Goal: Transaction & Acquisition: Purchase product/service

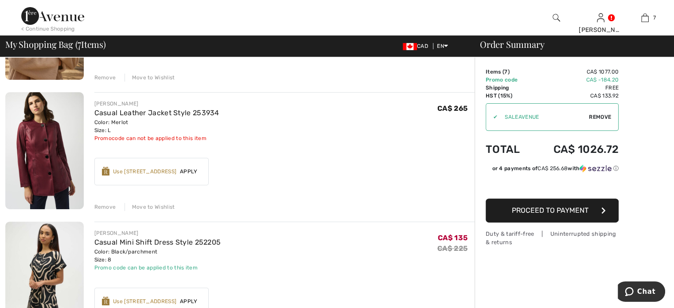
scroll to position [310, 0]
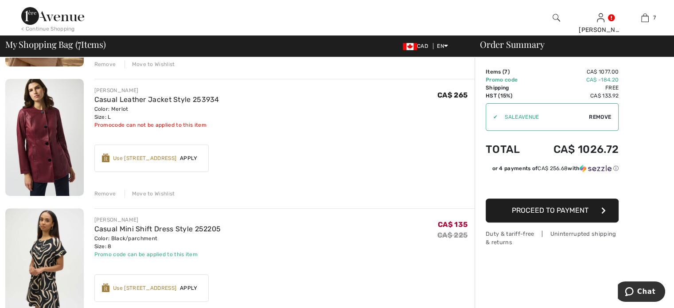
click at [116, 198] on div "Remove" at bounding box center [105, 194] width 22 height 8
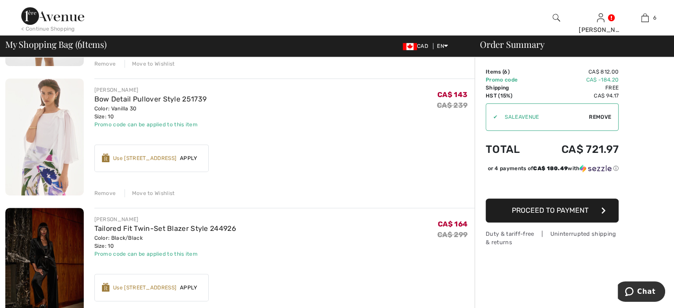
scroll to position [443, 0]
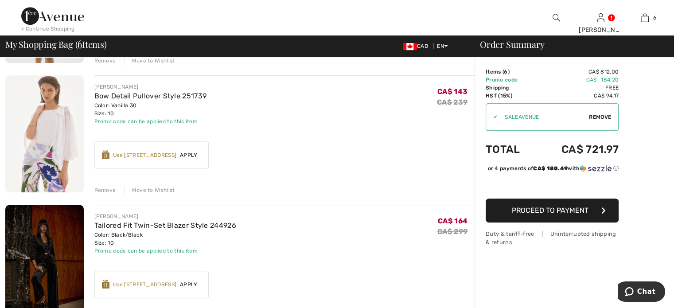
click at [110, 194] on div "Remove" at bounding box center [105, 190] width 22 height 8
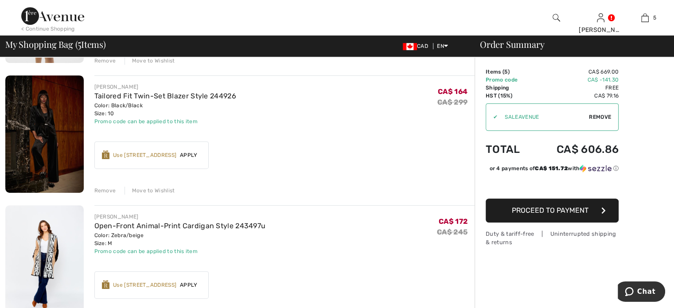
click at [112, 195] on div "Remove" at bounding box center [105, 191] width 22 height 8
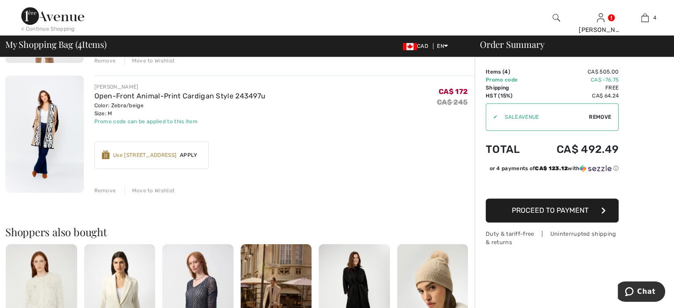
click at [115, 195] on div "Remove" at bounding box center [105, 191] width 22 height 8
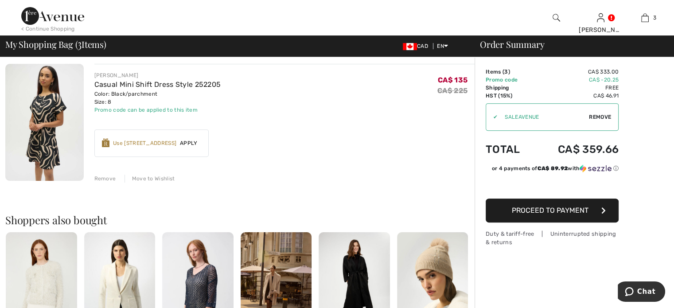
scroll to position [310, 0]
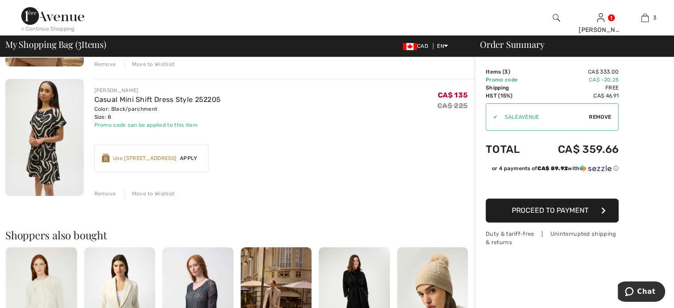
click at [116, 198] on div "Remove" at bounding box center [105, 194] width 22 height 8
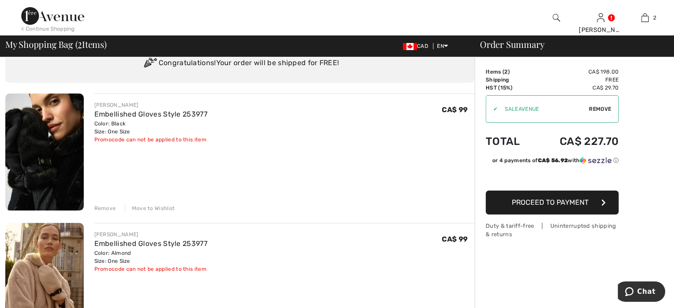
scroll to position [0, 0]
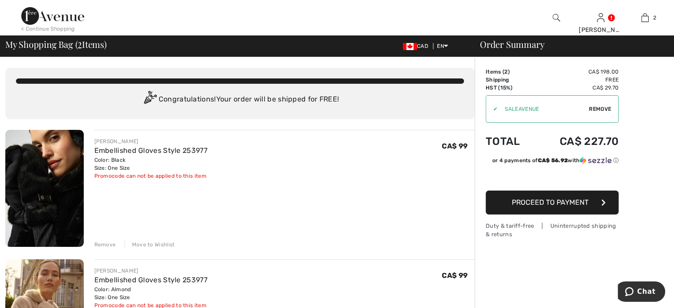
click at [562, 206] on span "Proceed to Payment" at bounding box center [550, 202] width 77 height 8
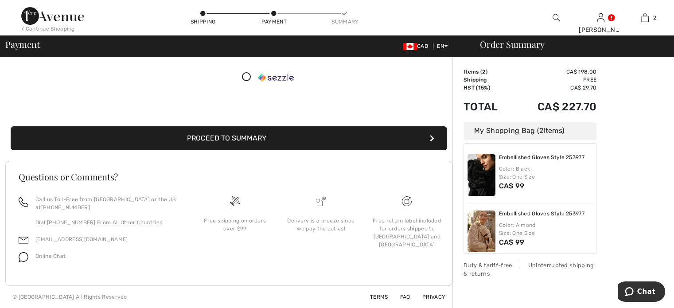
scroll to position [222, 0]
click at [223, 136] on button "Proceed to Summary" at bounding box center [229, 138] width 436 height 24
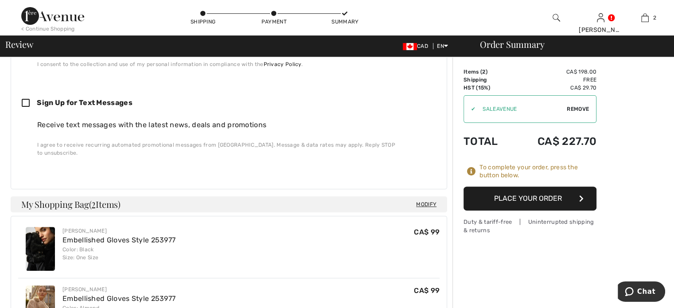
scroll to position [177, 0]
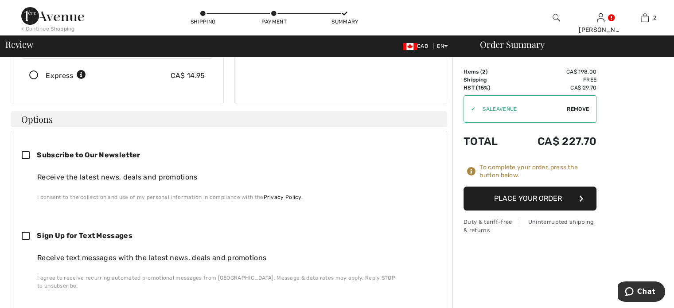
click at [537, 210] on button "Place Your Order" at bounding box center [529, 199] width 133 height 24
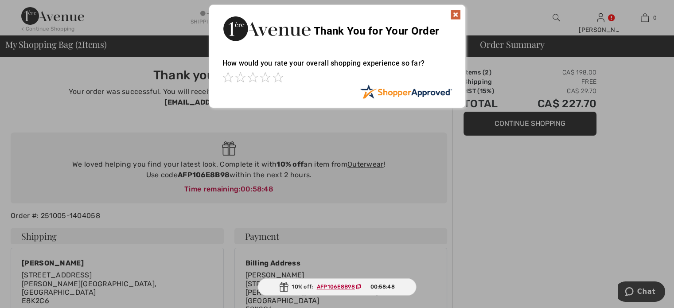
click at [455, 11] on img at bounding box center [455, 14] width 11 height 11
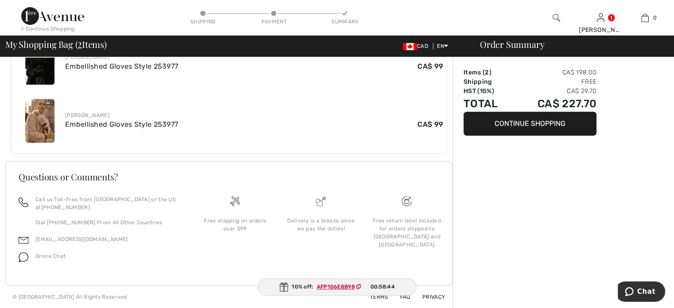
scroll to position [417, 0]
click at [519, 124] on button "Continue Shopping" at bounding box center [529, 124] width 133 height 24
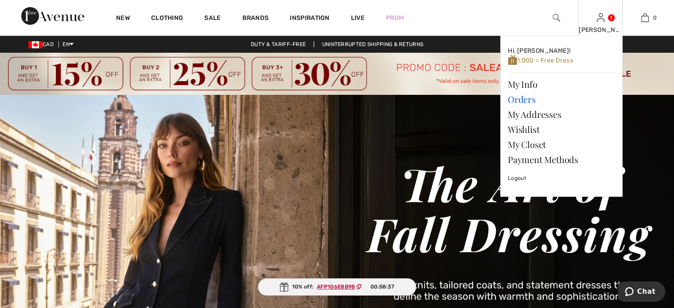
click at [525, 105] on link "Orders" at bounding box center [561, 99] width 107 height 15
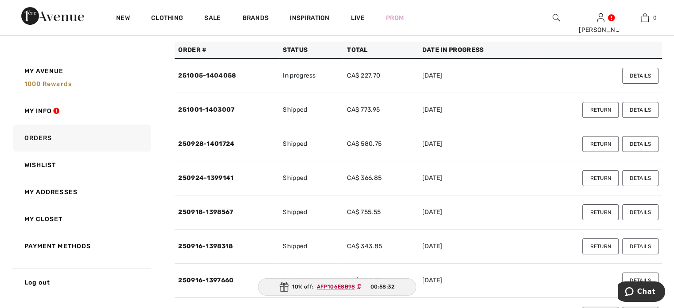
scroll to position [133, 0]
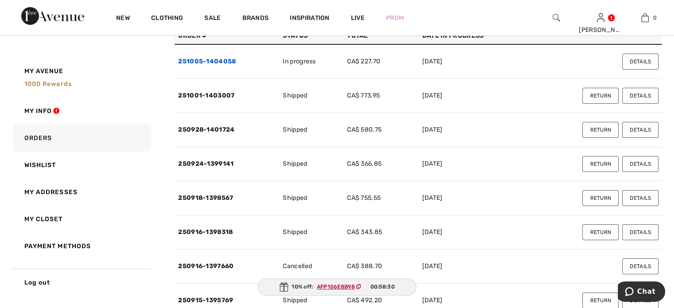
click at [199, 65] on link "251005-1404058" at bounding box center [207, 62] width 58 height 8
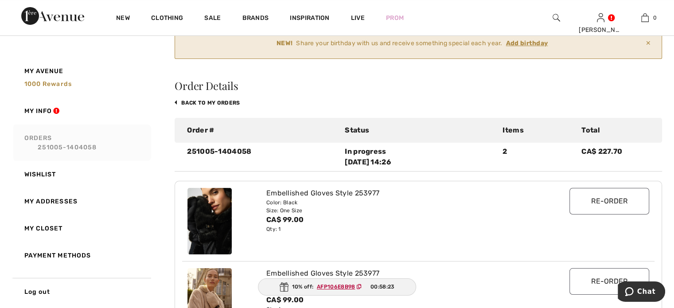
scroll to position [0, 0]
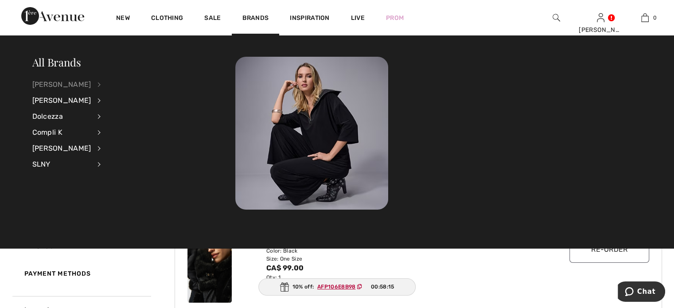
click at [80, 86] on div "[PERSON_NAME]" at bounding box center [61, 85] width 59 height 16
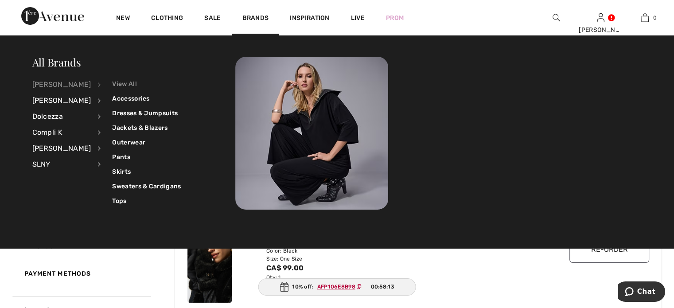
click at [135, 82] on link "View All" at bounding box center [146, 84] width 69 height 15
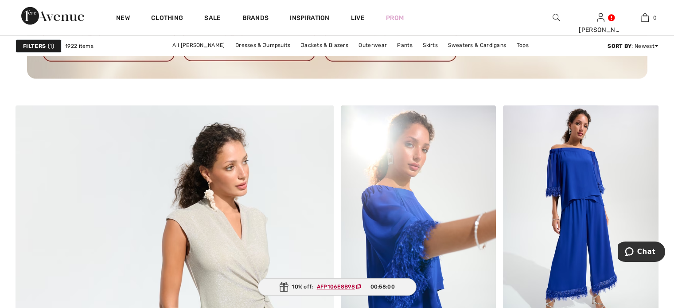
scroll to position [2436, 0]
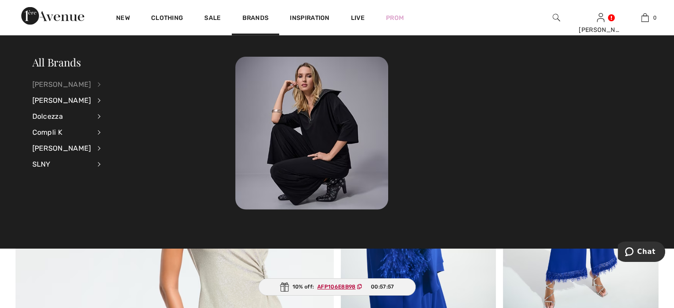
click at [78, 82] on div "[PERSON_NAME]" at bounding box center [61, 85] width 59 height 16
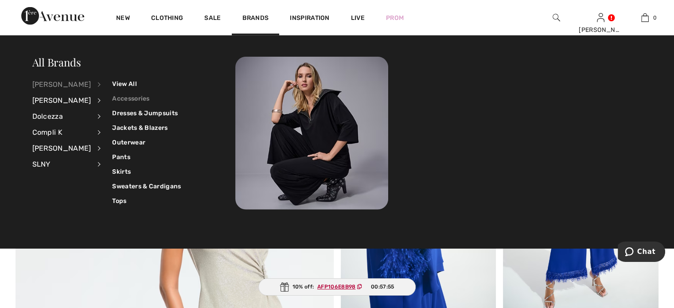
click at [140, 98] on link "Accessories" at bounding box center [146, 98] width 69 height 15
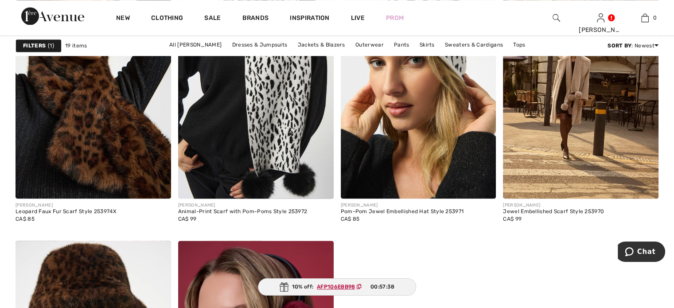
scroll to position [1418, 0]
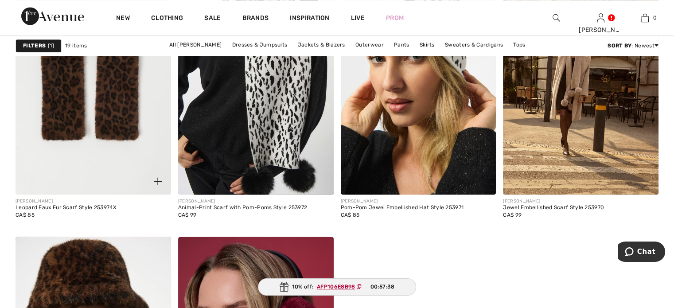
click at [88, 152] on img at bounding box center [94, 77] width 156 height 233
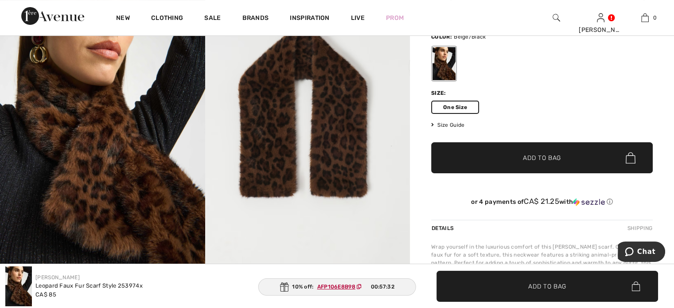
click at [530, 163] on span "Add to Bag" at bounding box center [542, 157] width 38 height 9
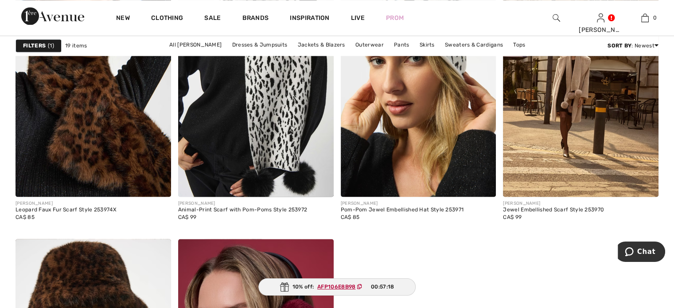
scroll to position [1394, 0]
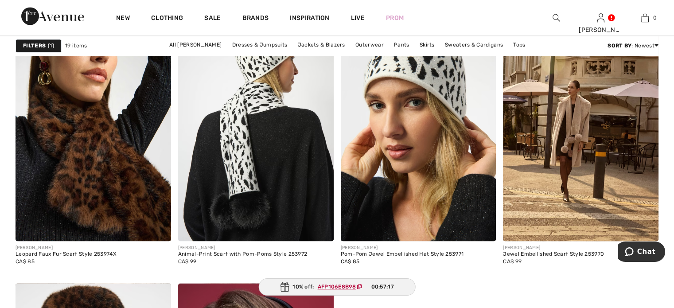
click at [277, 171] on img at bounding box center [256, 124] width 156 height 233
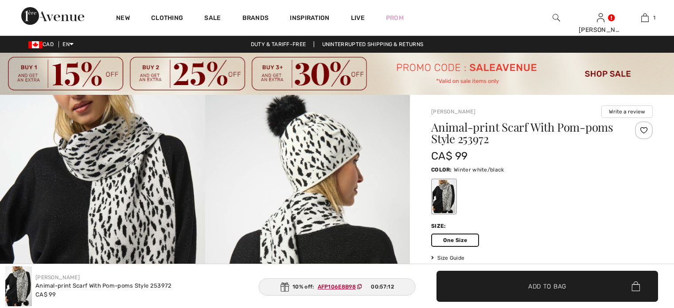
click at [520, 286] on span "✔ Added to Bag" at bounding box center [529, 290] width 54 height 9
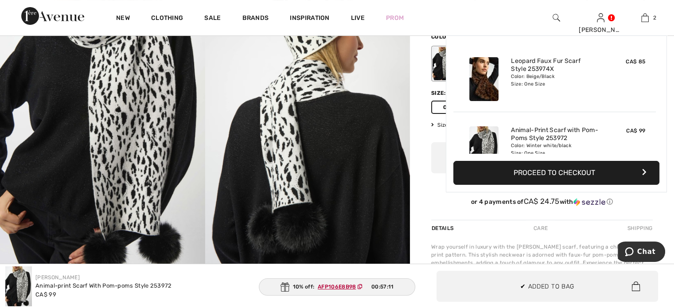
scroll to position [58, 0]
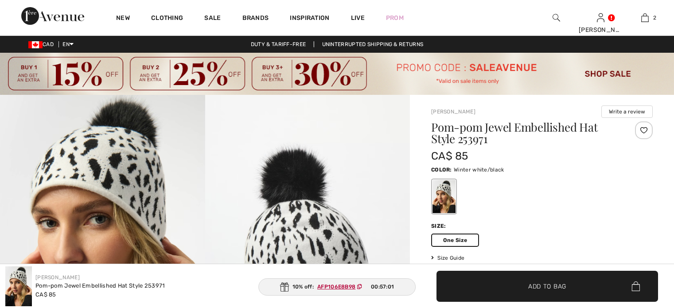
click at [535, 286] on span "Add to Bag" at bounding box center [542, 290] width 38 height 9
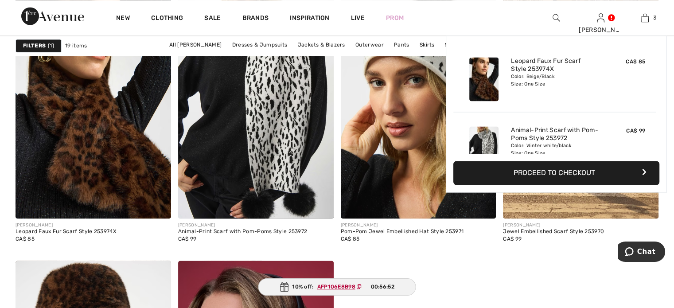
scroll to position [1394, 0]
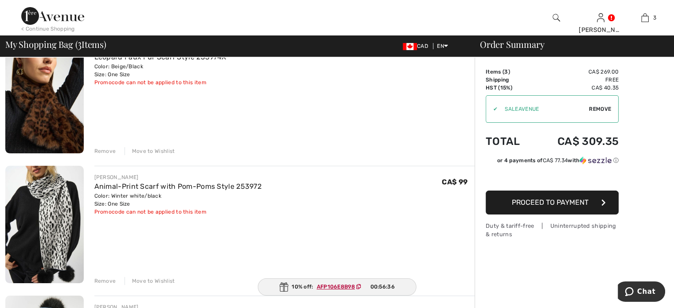
scroll to position [89, 0]
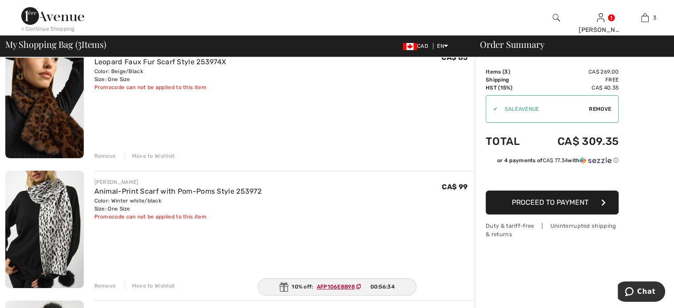
click at [113, 160] on div "Remove" at bounding box center [105, 156] width 22 height 8
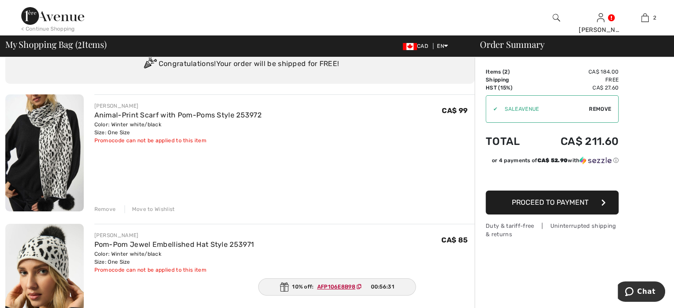
scroll to position [0, 0]
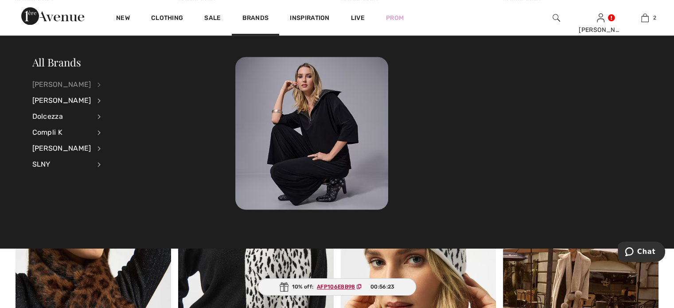
click at [83, 87] on div "[PERSON_NAME]" at bounding box center [61, 85] width 59 height 16
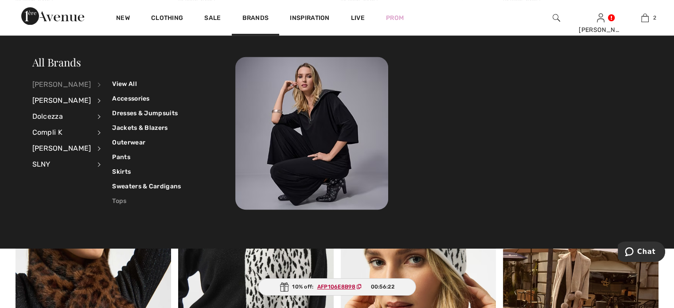
click at [131, 203] on link "Tops" at bounding box center [146, 201] width 69 height 15
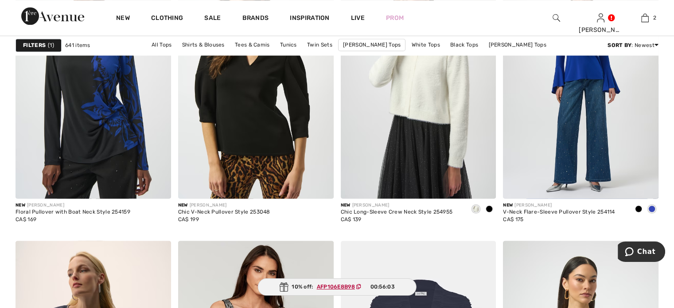
scroll to position [1462, 0]
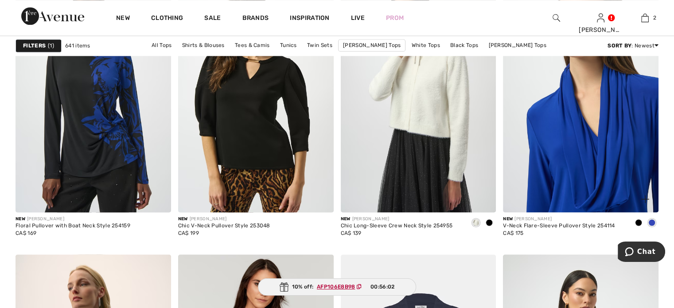
click at [567, 150] on img at bounding box center [581, 95] width 156 height 233
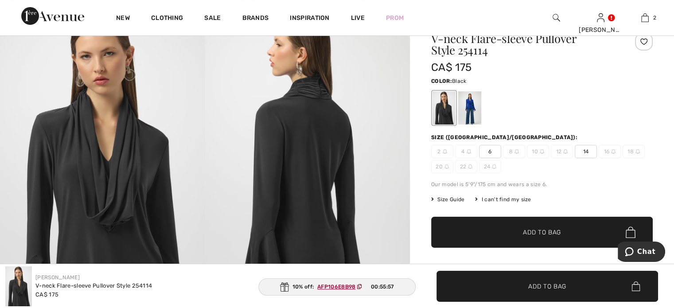
scroll to position [89, 0]
click at [481, 121] on div at bounding box center [469, 107] width 23 height 33
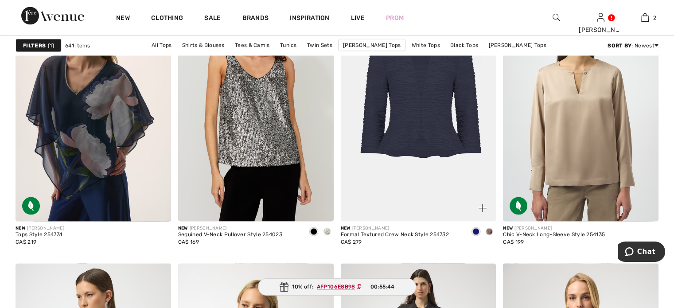
click at [488, 235] on span at bounding box center [489, 231] width 7 height 7
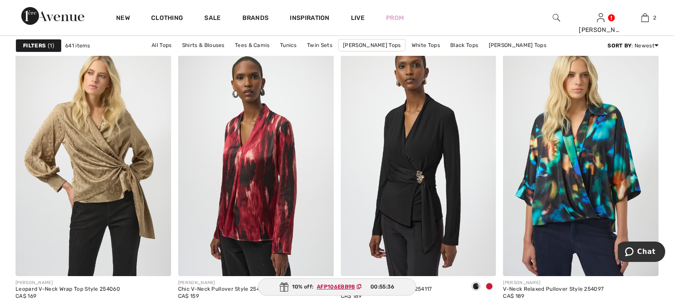
scroll to position [3279, 0]
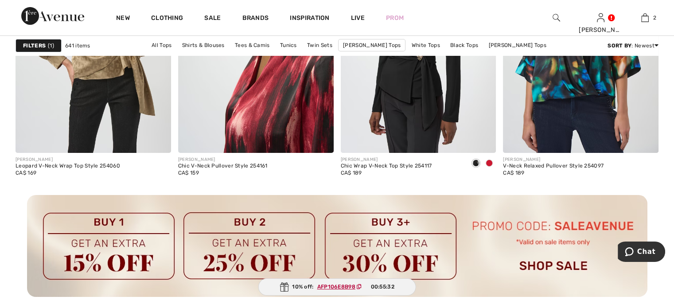
click at [268, 153] on img at bounding box center [256, 36] width 156 height 233
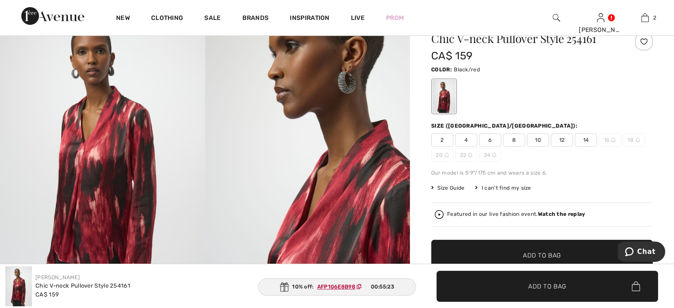
click at [549, 147] on span "10" at bounding box center [538, 139] width 22 height 13
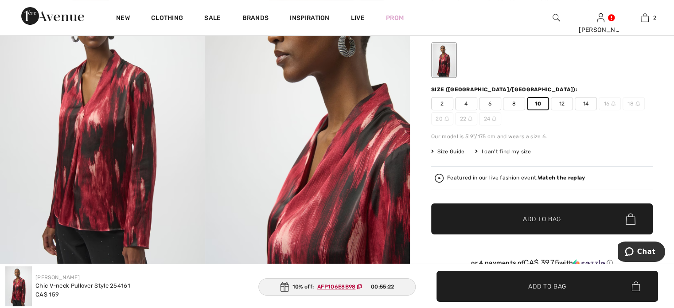
scroll to position [222, 0]
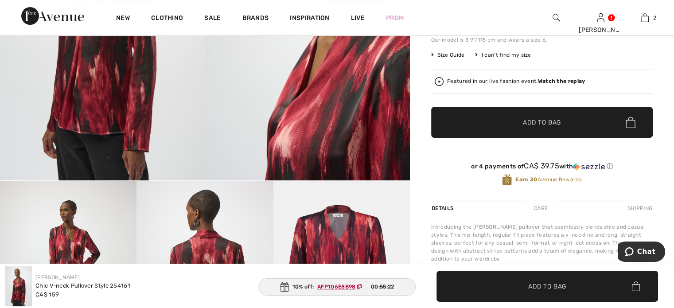
click at [537, 127] on span "Add to Bag" at bounding box center [542, 122] width 38 height 9
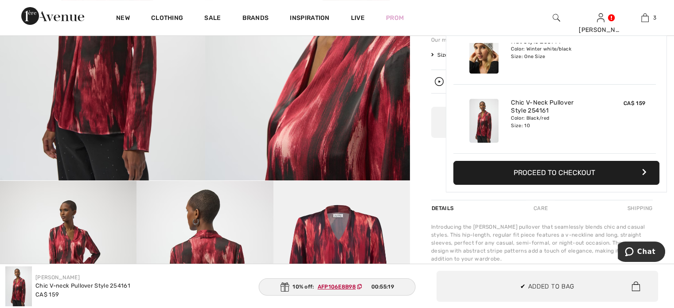
scroll to position [143, 0]
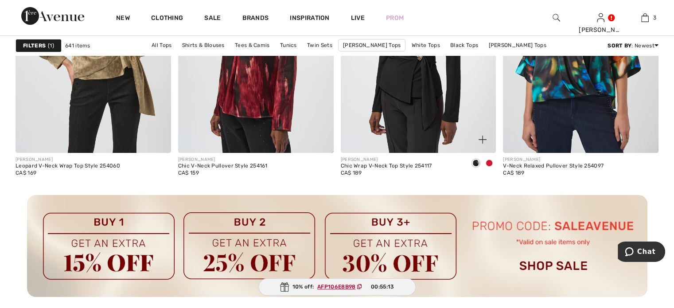
click at [488, 167] on span at bounding box center [489, 163] width 7 height 7
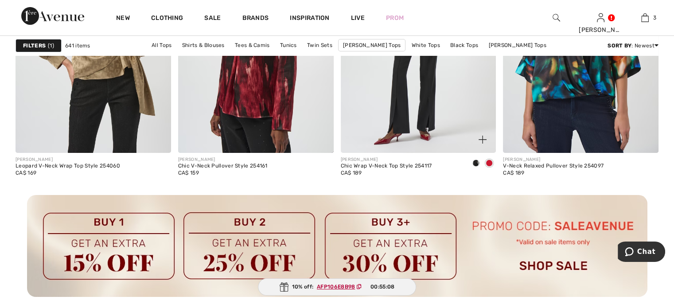
click at [418, 140] on img at bounding box center [419, 36] width 156 height 233
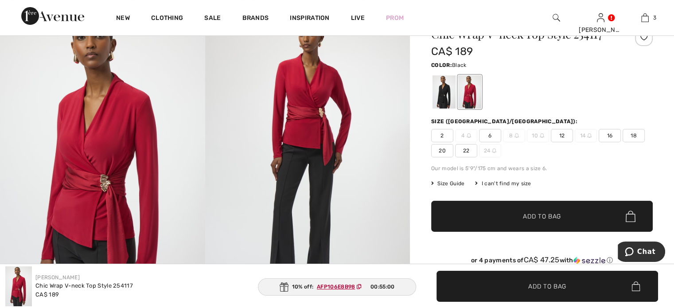
click at [452, 109] on div at bounding box center [443, 91] width 23 height 33
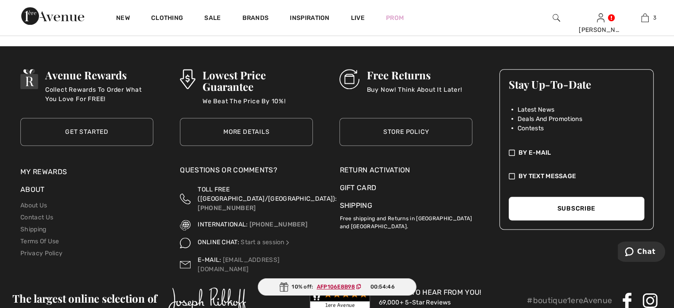
scroll to position [4342, 0]
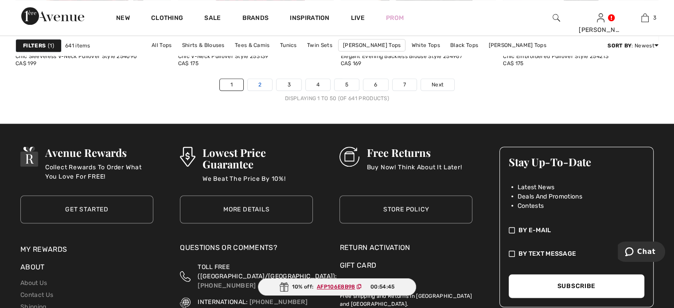
click at [248, 90] on link "2" at bounding box center [260, 85] width 24 height 12
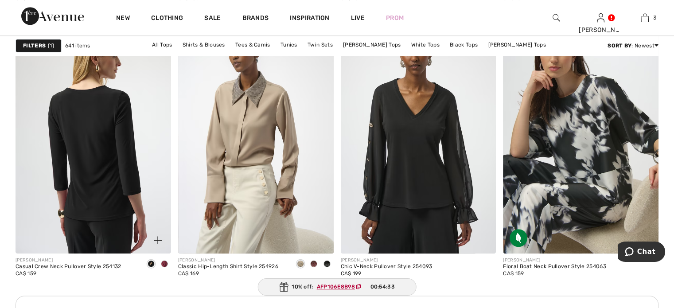
scroll to position [975, 0]
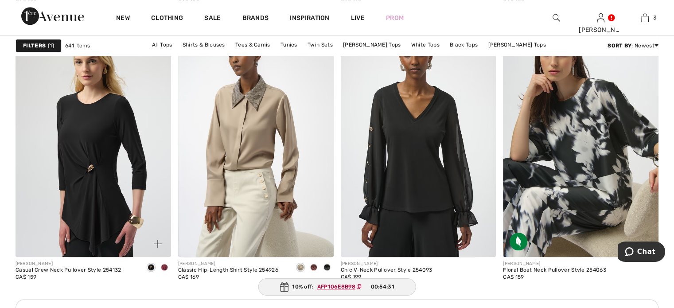
click at [161, 271] on span at bounding box center [164, 267] width 7 height 7
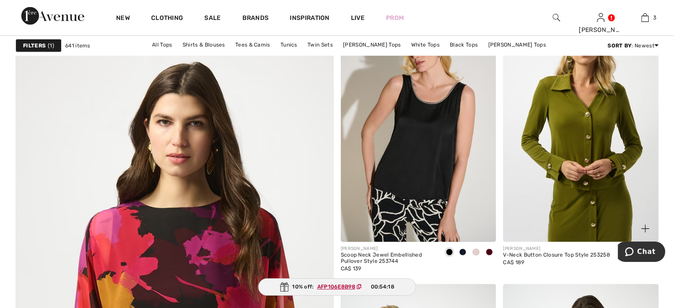
scroll to position [2437, 0]
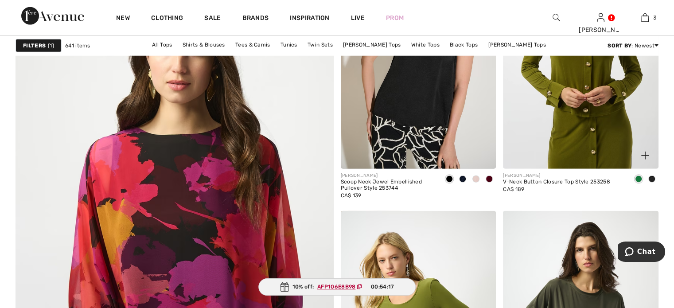
click at [592, 163] on img at bounding box center [581, 52] width 156 height 233
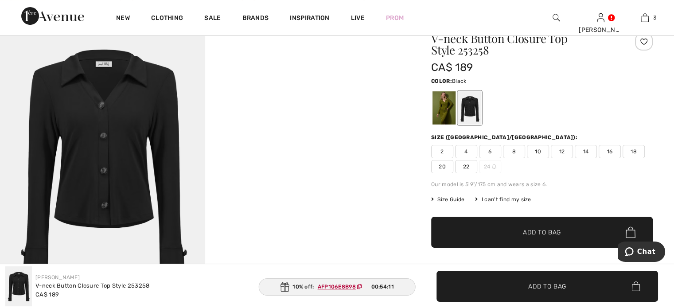
click at [481, 118] on div at bounding box center [469, 107] width 23 height 33
click at [105, 148] on img at bounding box center [102, 159] width 205 height 307
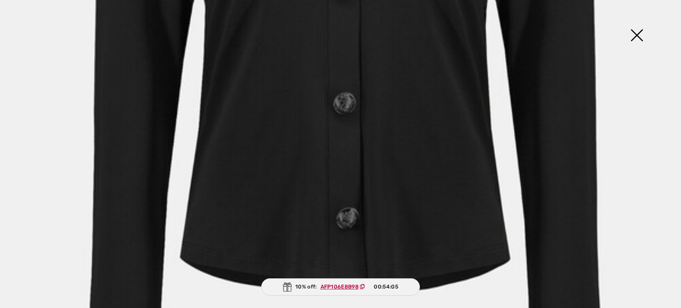
scroll to position [177, 0]
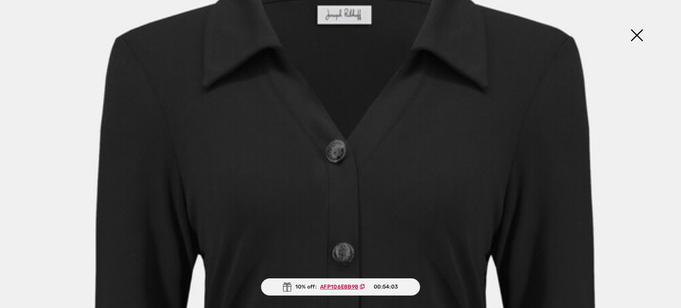
click at [634, 35] on img at bounding box center [636, 36] width 44 height 46
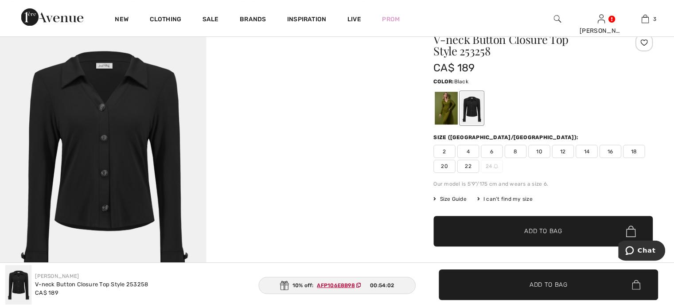
scroll to position [89, 0]
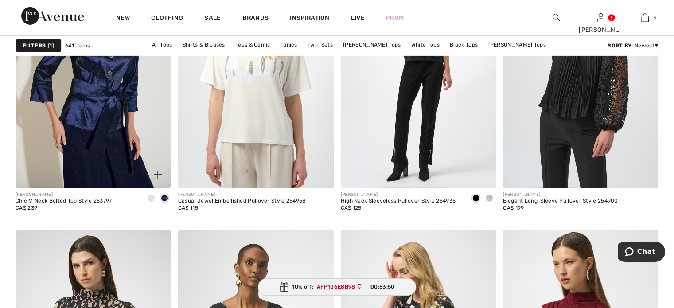
click at [148, 202] on span at bounding box center [151, 198] width 7 height 7
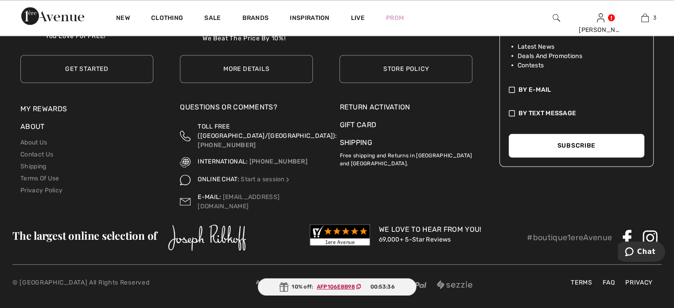
scroll to position [4431, 0]
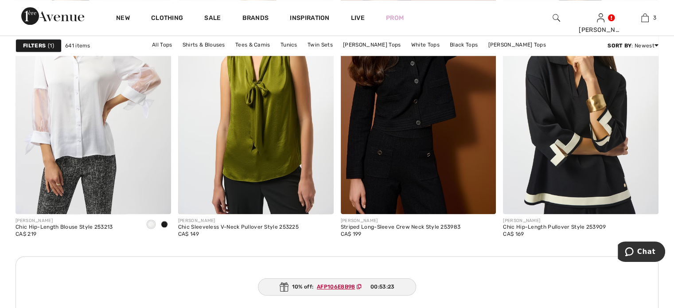
scroll to position [1019, 0]
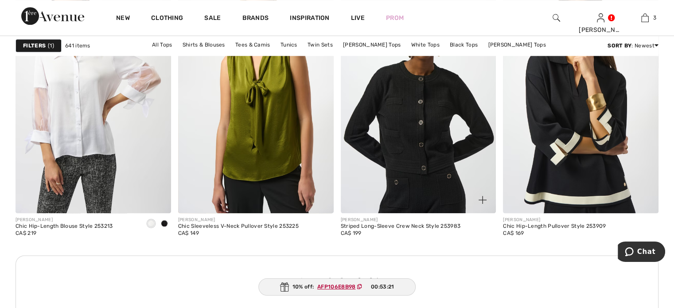
click at [416, 163] on img at bounding box center [419, 96] width 156 height 233
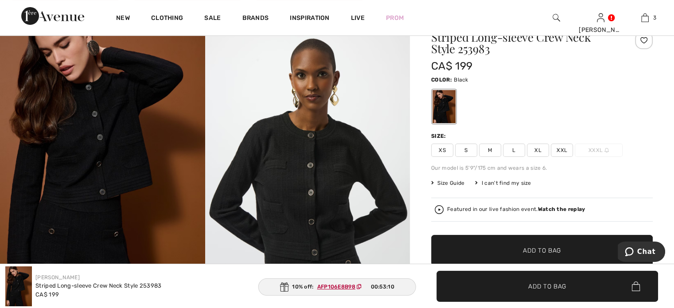
scroll to position [89, 0]
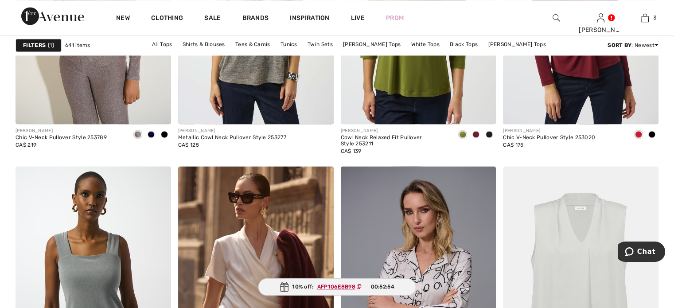
scroll to position [1506, 0]
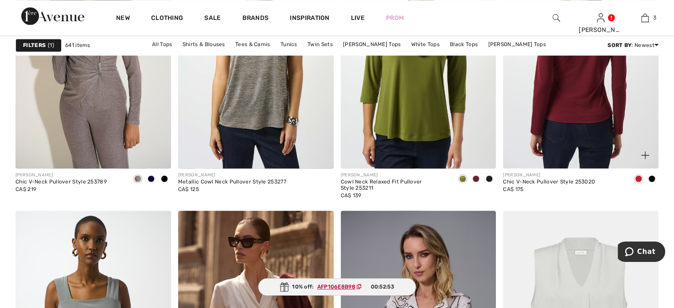
click at [611, 140] on img at bounding box center [581, 51] width 156 height 233
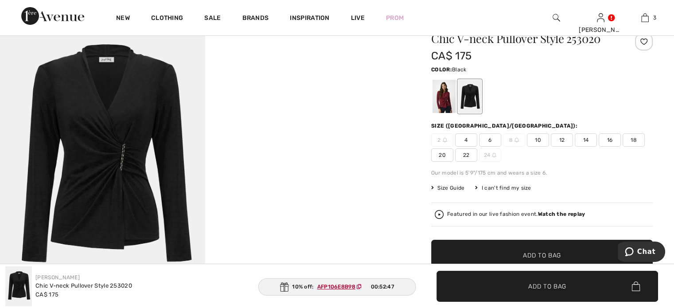
scroll to position [133, 0]
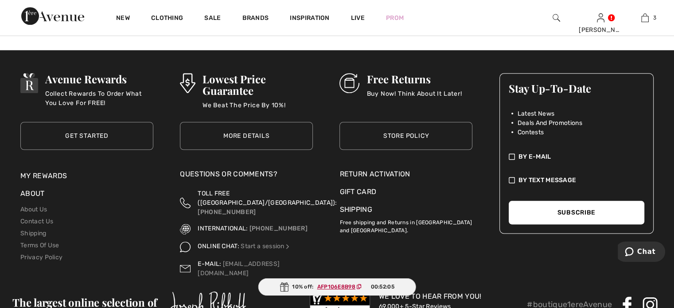
scroll to position [4342, 0]
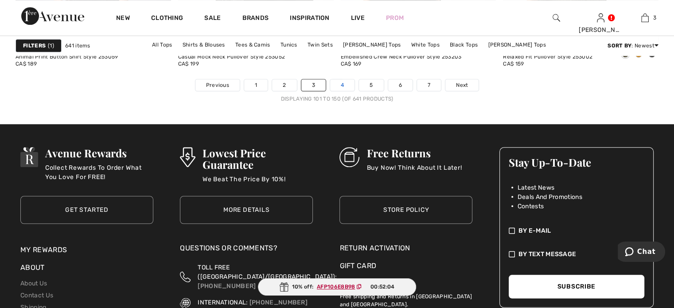
click at [339, 91] on link "4" at bounding box center [342, 85] width 24 height 12
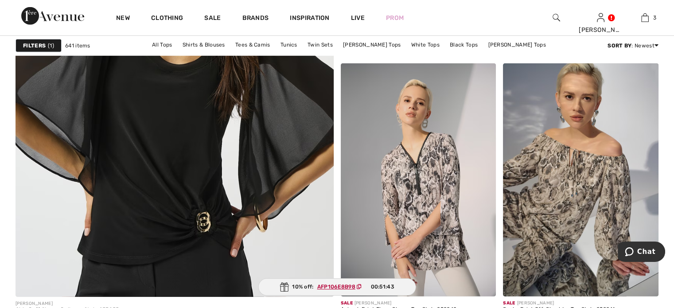
scroll to position [2569, 0]
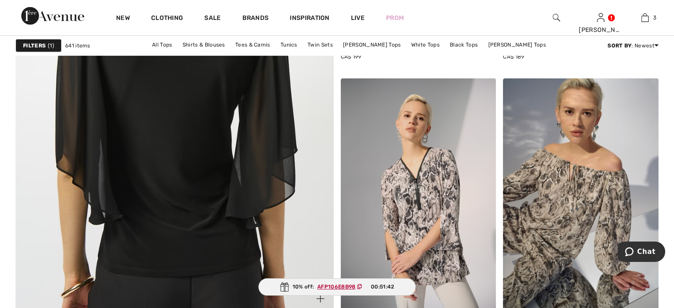
click at [152, 189] on img at bounding box center [174, 89] width 381 height 572
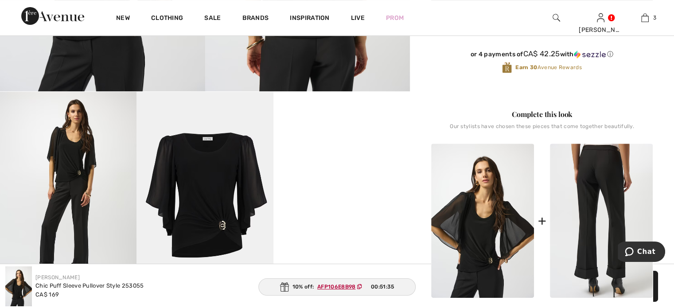
scroll to position [310, 0]
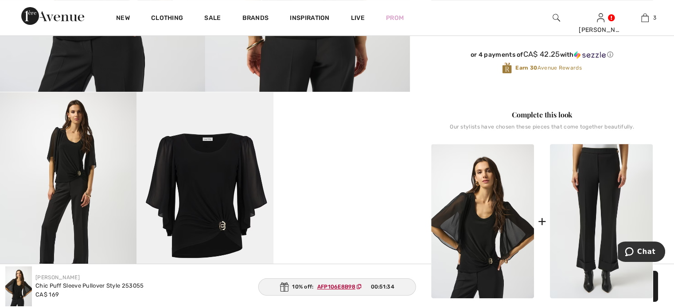
click at [206, 202] on img at bounding box center [204, 194] width 136 height 205
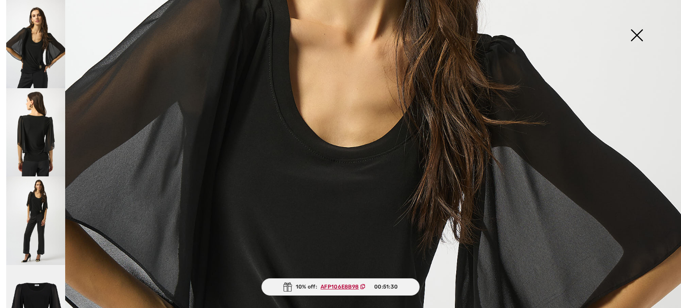
scroll to position [266, 0]
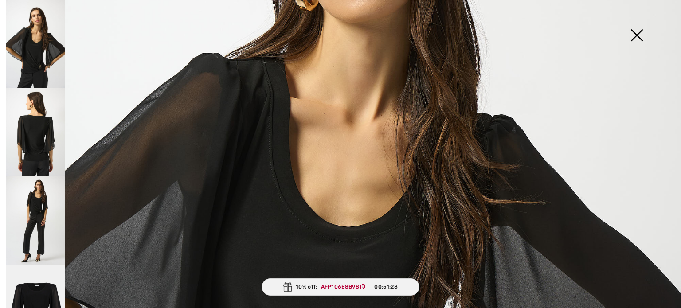
click at [633, 33] on img at bounding box center [636, 36] width 44 height 46
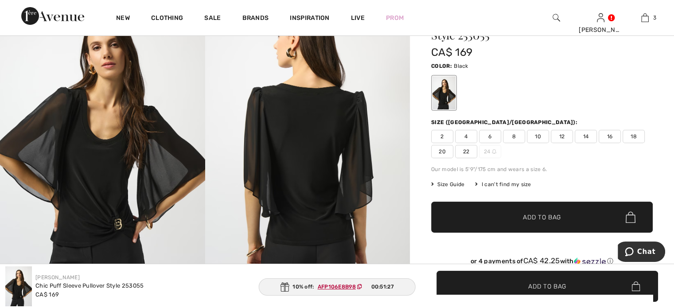
scroll to position [89, 0]
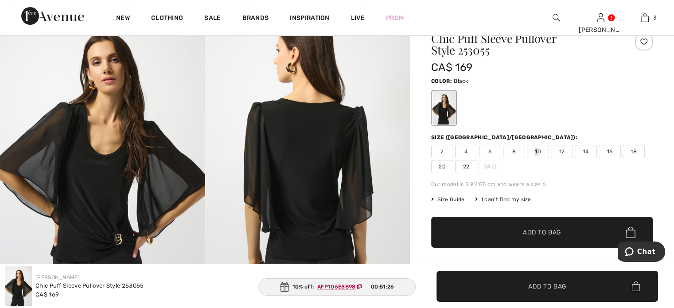
click at [549, 158] on span "10" at bounding box center [538, 151] width 22 height 13
drag, startPoint x: 502, startPoint y: 255, endPoint x: 516, endPoint y: 249, distance: 15.1
click at [502, 248] on span "✔ Added to Bag Add to Bag" at bounding box center [542, 232] width 222 height 31
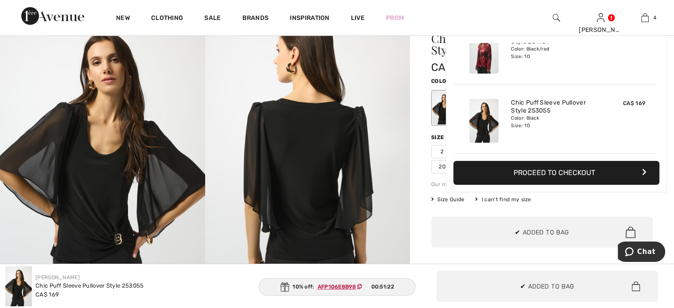
scroll to position [227, 0]
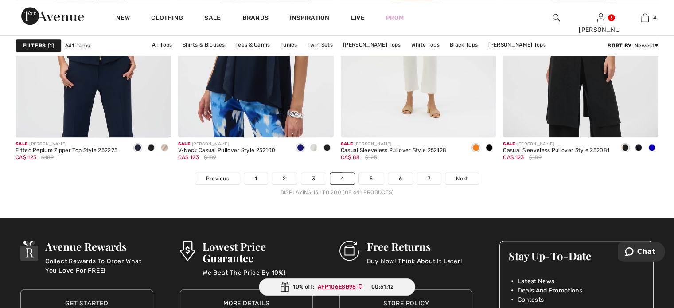
scroll to position [4253, 0]
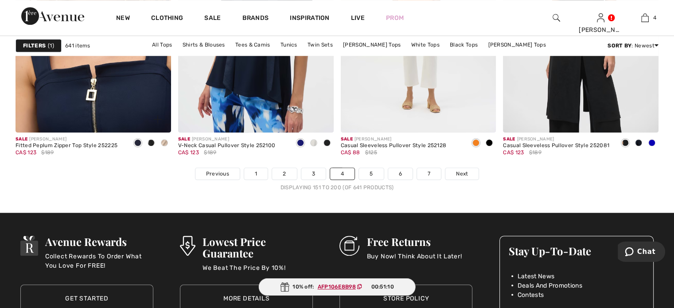
click at [84, 132] on img at bounding box center [94, 15] width 156 height 233
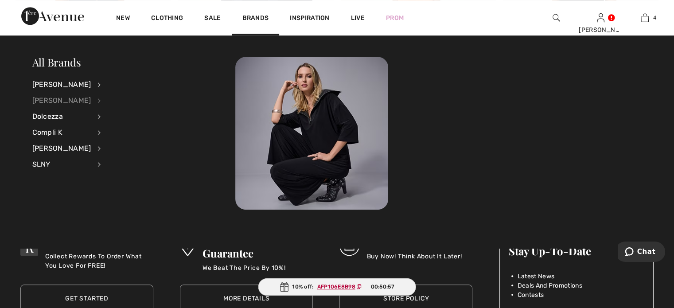
click at [57, 100] on div "[PERSON_NAME]" at bounding box center [61, 101] width 59 height 16
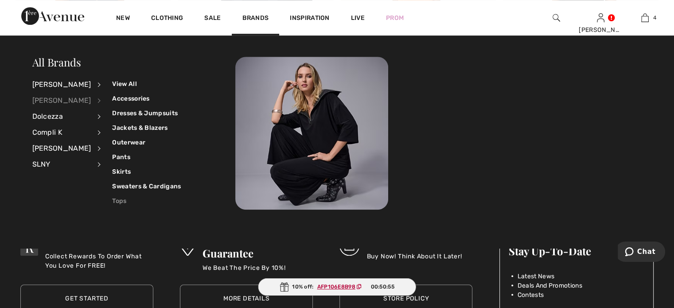
click at [130, 205] on link "Tops" at bounding box center [146, 201] width 69 height 15
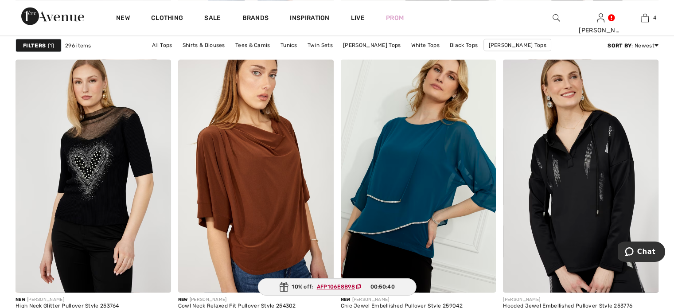
scroll to position [1728, 0]
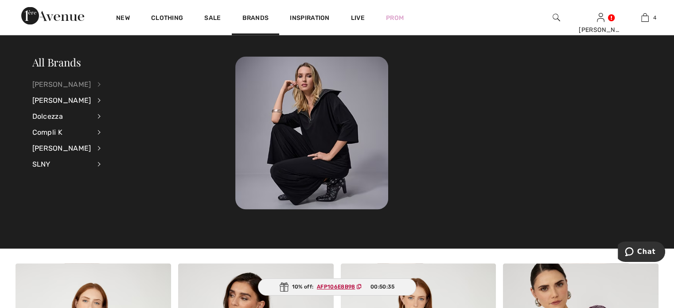
click at [67, 86] on div "[PERSON_NAME]" at bounding box center [61, 85] width 59 height 16
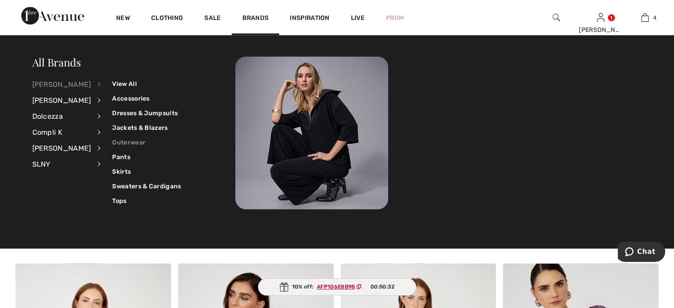
click at [139, 140] on link "Outerwear" at bounding box center [146, 142] width 69 height 15
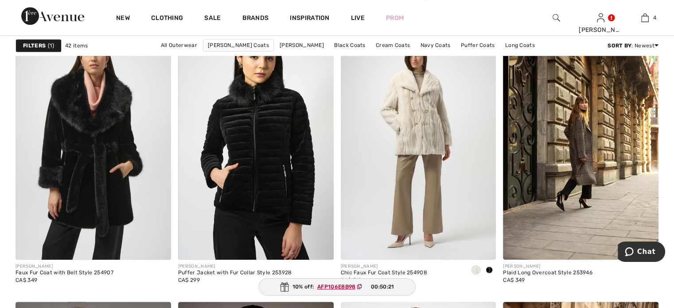
scroll to position [709, 0]
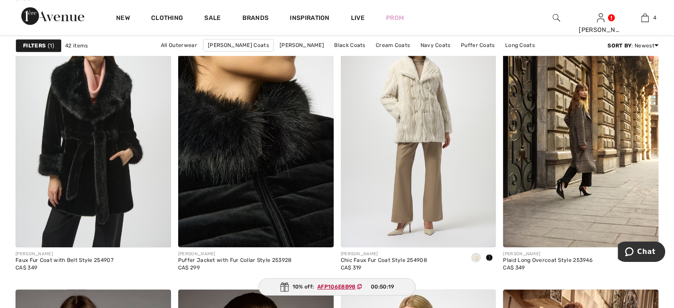
click at [249, 190] on img at bounding box center [256, 130] width 156 height 233
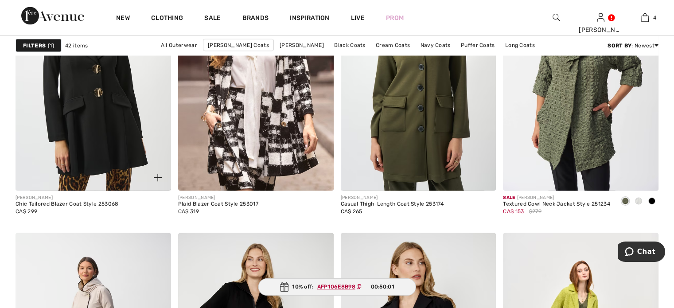
scroll to position [1772, 0]
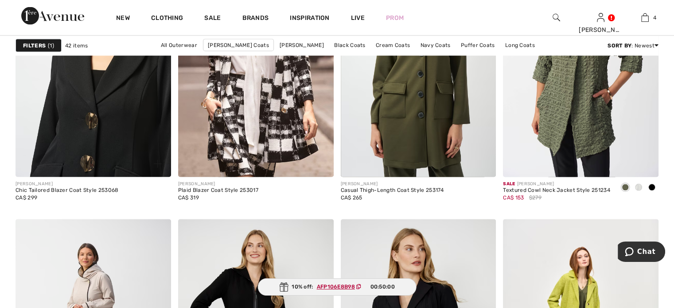
click at [86, 146] on img at bounding box center [94, 60] width 156 height 233
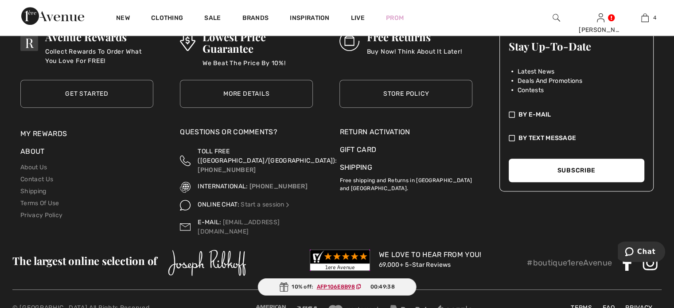
scroll to position [3766, 0]
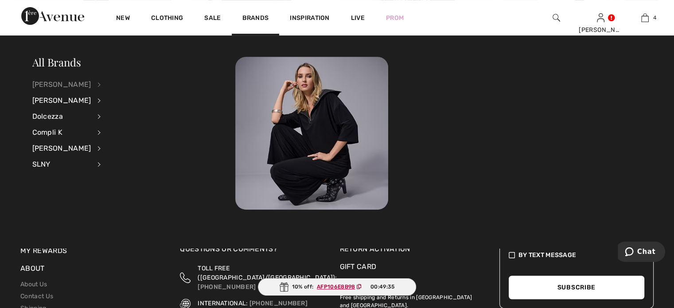
click at [57, 87] on div "[PERSON_NAME]" at bounding box center [61, 85] width 59 height 16
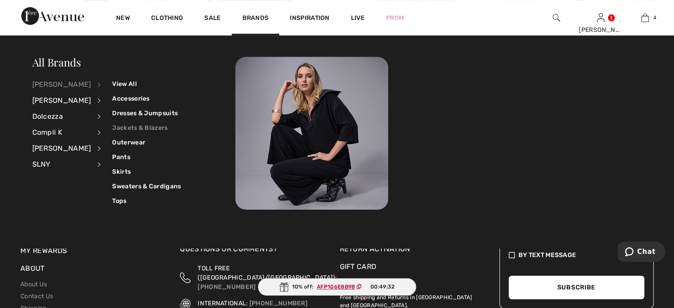
click at [136, 125] on link "Jackets & Blazers" at bounding box center [146, 128] width 69 height 15
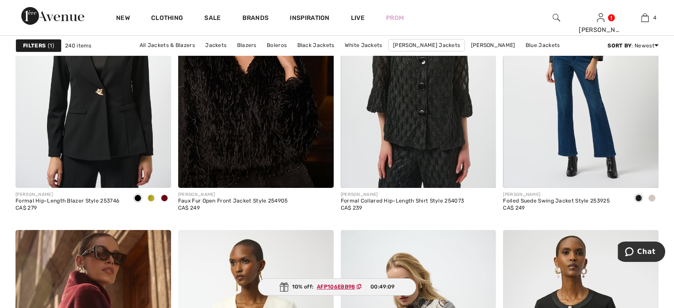
scroll to position [2969, 0]
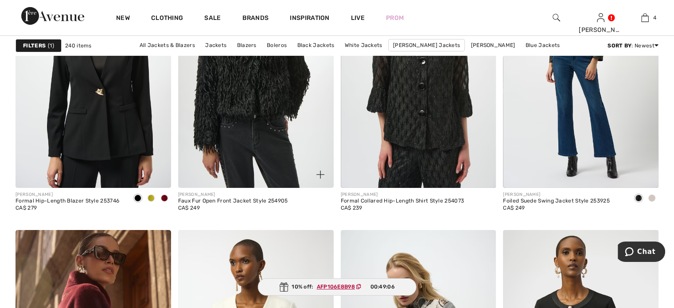
click at [268, 184] on img at bounding box center [256, 70] width 156 height 233
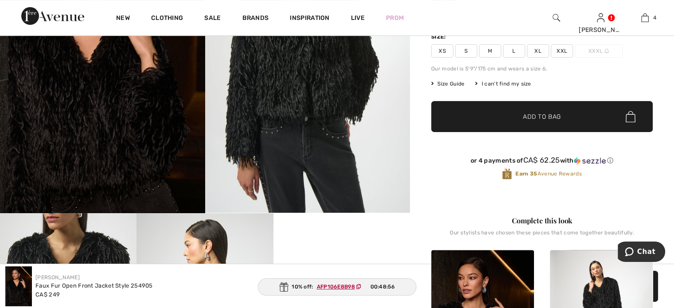
scroll to position [177, 0]
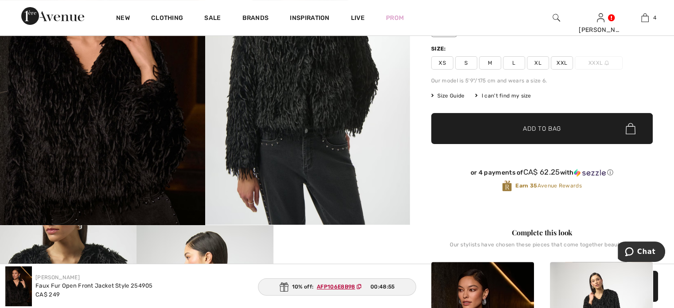
click at [524, 70] on span "L" at bounding box center [514, 62] width 22 height 13
click at [514, 144] on span "✔ Added to Bag Add to Bag" at bounding box center [542, 128] width 222 height 31
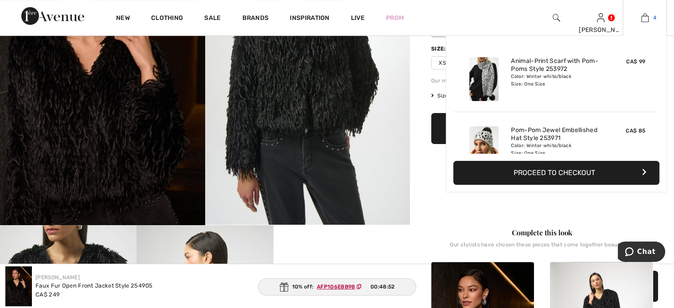
click at [641, 17] on img at bounding box center [645, 17] width 8 height 11
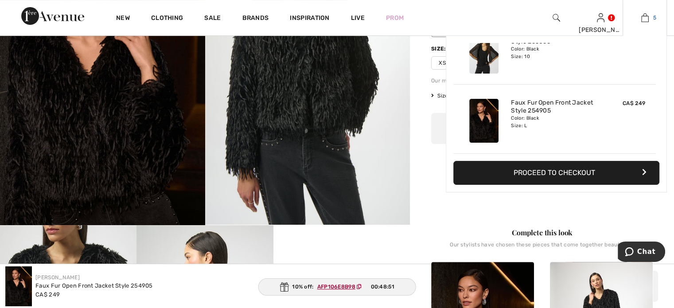
scroll to position [312, 0]
